Goal: Task Accomplishment & Management: Use online tool/utility

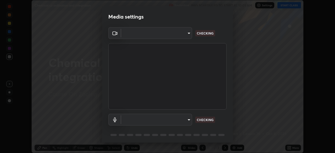
scroll to position [19, 0]
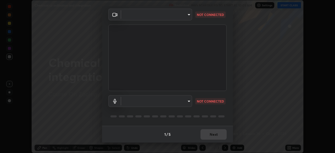
type input "a97fe649ed4a88d7ef5d38079454aeebd16fbf944be20ae45e8d4d96c2936521"
type input "default"
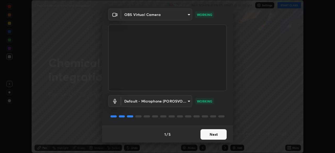
click at [210, 133] on button "Next" at bounding box center [214, 134] width 26 height 10
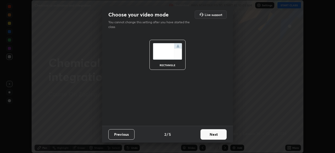
scroll to position [0, 0]
click at [212, 135] on button "Next" at bounding box center [214, 134] width 26 height 10
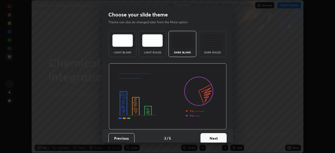
click at [212, 137] on button "Next" at bounding box center [214, 138] width 26 height 10
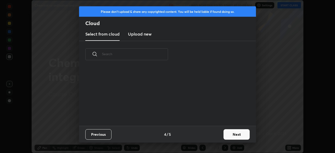
click at [230, 135] on button "Next" at bounding box center [237, 134] width 26 height 10
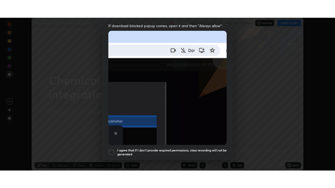
scroll to position [125, 0]
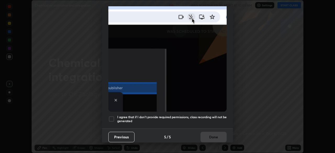
click at [201, 115] on h5 "I agree that if I don't provide required permissions, class recording will not …" at bounding box center [171, 119] width 109 height 8
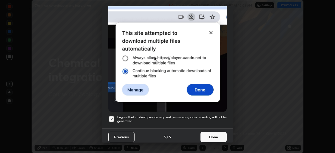
click at [208, 136] on button "Done" at bounding box center [214, 137] width 26 height 10
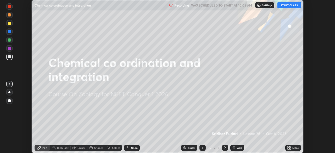
click at [282, 5] on button "START CLASS" at bounding box center [289, 5] width 24 height 6
click at [290, 147] on icon at bounding box center [290, 146] width 1 height 1
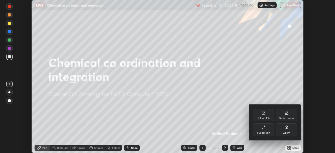
click at [262, 131] on div "Full screen" at bounding box center [263, 130] width 21 height 13
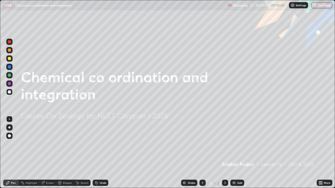
scroll to position [188, 335]
click at [9, 128] on div at bounding box center [9, 128] width 2 height 2
click at [237, 153] on div "Add" at bounding box center [239, 183] width 5 height 3
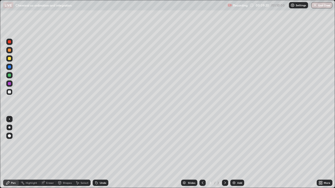
click at [9, 51] on div at bounding box center [9, 50] width 3 height 3
click at [10, 92] on div at bounding box center [9, 92] width 3 height 3
click at [10, 59] on div at bounding box center [9, 58] width 3 height 3
click at [49, 153] on div "Eraser" at bounding box center [47, 183] width 17 height 6
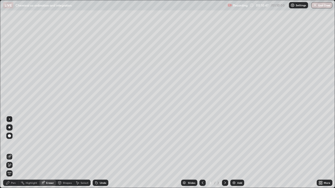
click at [11, 153] on div "Pen" at bounding box center [13, 183] width 5 height 3
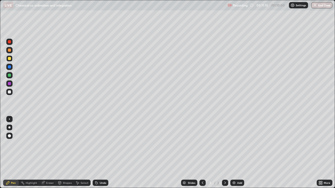
click at [10, 93] on div at bounding box center [9, 92] width 3 height 3
click at [50, 153] on div "Eraser" at bounding box center [50, 183] width 8 height 3
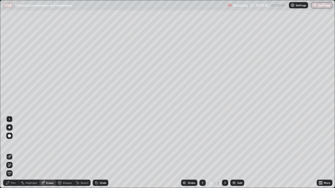
click at [12, 153] on div "Pen" at bounding box center [13, 183] width 5 height 3
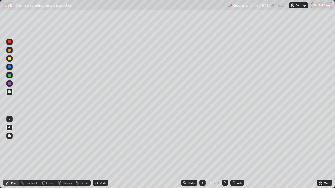
click at [9, 60] on div at bounding box center [9, 58] width 3 height 3
click at [234, 153] on img at bounding box center [234, 183] width 4 height 4
click at [10, 76] on div at bounding box center [9, 75] width 3 height 3
click at [9, 59] on div at bounding box center [9, 58] width 3 height 3
click at [11, 93] on div at bounding box center [9, 92] width 3 height 3
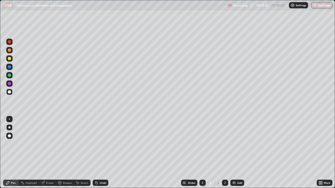
click at [205, 153] on div at bounding box center [202, 183] width 6 height 6
click at [225, 153] on icon at bounding box center [225, 183] width 4 height 4
click at [241, 153] on div "Add" at bounding box center [239, 183] width 5 height 3
click at [12, 59] on div at bounding box center [9, 58] width 6 height 6
click at [10, 94] on div at bounding box center [9, 92] width 6 height 6
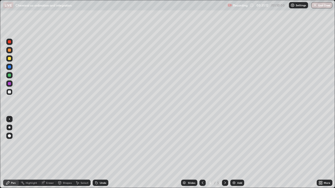
click at [9, 59] on div at bounding box center [9, 58] width 3 height 3
click at [12, 93] on div at bounding box center [9, 92] width 6 height 6
click at [101, 153] on div "Undo" at bounding box center [101, 183] width 16 height 6
click at [100, 153] on div "Undo" at bounding box center [101, 183] width 16 height 6
click at [99, 153] on div "Undo" at bounding box center [101, 183] width 16 height 6
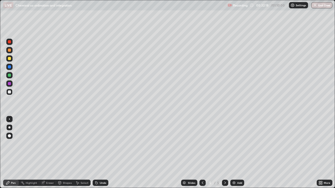
click at [10, 59] on div at bounding box center [9, 58] width 3 height 3
click at [9, 51] on div at bounding box center [9, 50] width 3 height 3
click at [9, 91] on div at bounding box center [9, 92] width 3 height 3
click at [9, 57] on div at bounding box center [9, 58] width 3 height 3
click at [238, 153] on div "Add" at bounding box center [237, 183] width 14 height 6
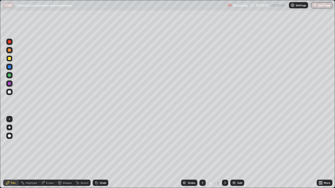
click at [9, 51] on div at bounding box center [9, 50] width 3 height 3
click at [10, 94] on div at bounding box center [9, 92] width 6 height 6
click at [12, 75] on div at bounding box center [9, 75] width 6 height 6
click at [8, 93] on div at bounding box center [9, 92] width 3 height 3
click at [9, 50] on div at bounding box center [9, 50] width 3 height 3
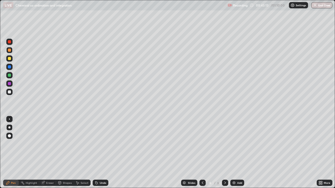
click at [101, 153] on div "Undo" at bounding box center [103, 183] width 7 height 3
click at [11, 91] on div at bounding box center [9, 92] width 3 height 3
click at [10, 76] on div at bounding box center [9, 75] width 3 height 3
click at [10, 92] on div at bounding box center [9, 92] width 3 height 3
click at [241, 153] on div "Add" at bounding box center [237, 183] width 14 height 6
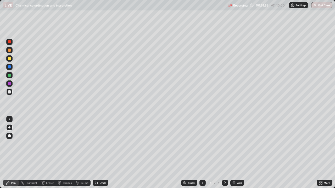
click at [10, 51] on div at bounding box center [9, 50] width 3 height 3
click at [10, 92] on div at bounding box center [9, 92] width 3 height 3
click at [9, 61] on div at bounding box center [9, 58] width 6 height 6
click at [98, 153] on div "Undo" at bounding box center [101, 183] width 16 height 6
click at [10, 92] on div at bounding box center [9, 92] width 3 height 3
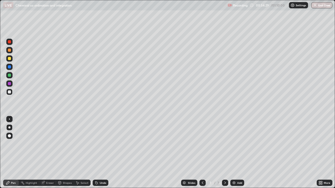
click at [50, 153] on div "Eraser" at bounding box center [50, 183] width 8 height 3
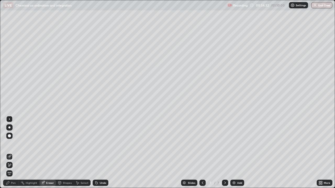
click at [16, 153] on div "Pen" at bounding box center [11, 183] width 16 height 6
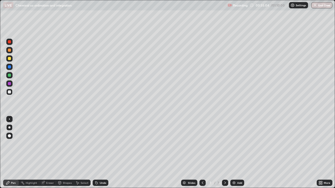
click at [12, 60] on div at bounding box center [9, 58] width 6 height 6
click at [98, 153] on div "Undo" at bounding box center [101, 183] width 16 height 6
click at [12, 95] on div at bounding box center [9, 92] width 6 height 8
click at [48, 153] on div "Eraser" at bounding box center [50, 183] width 8 height 3
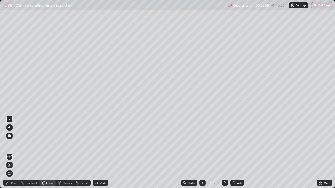
click at [10, 153] on div "Pen" at bounding box center [11, 183] width 16 height 6
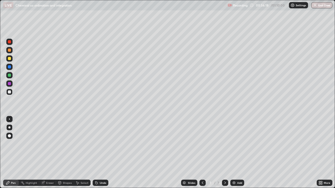
click at [9, 59] on div at bounding box center [9, 58] width 3 height 3
click at [11, 92] on div at bounding box center [9, 92] width 6 height 6
click at [10, 51] on div at bounding box center [9, 50] width 3 height 3
click at [9, 75] on div at bounding box center [9, 75] width 3 height 3
click at [12, 92] on div at bounding box center [9, 92] width 6 height 6
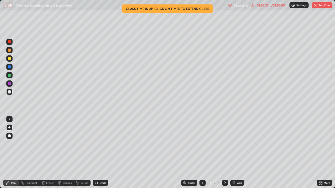
click at [317, 7] on button "End Class" at bounding box center [322, 5] width 21 height 6
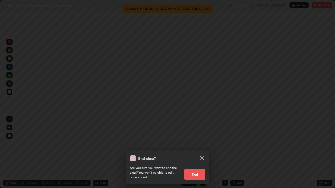
click at [195, 153] on button "End" at bounding box center [194, 175] width 21 height 10
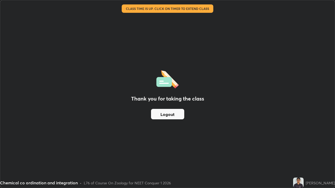
click at [174, 113] on button "Logout" at bounding box center [167, 114] width 33 height 10
